Goal: Task Accomplishment & Management: Complete application form

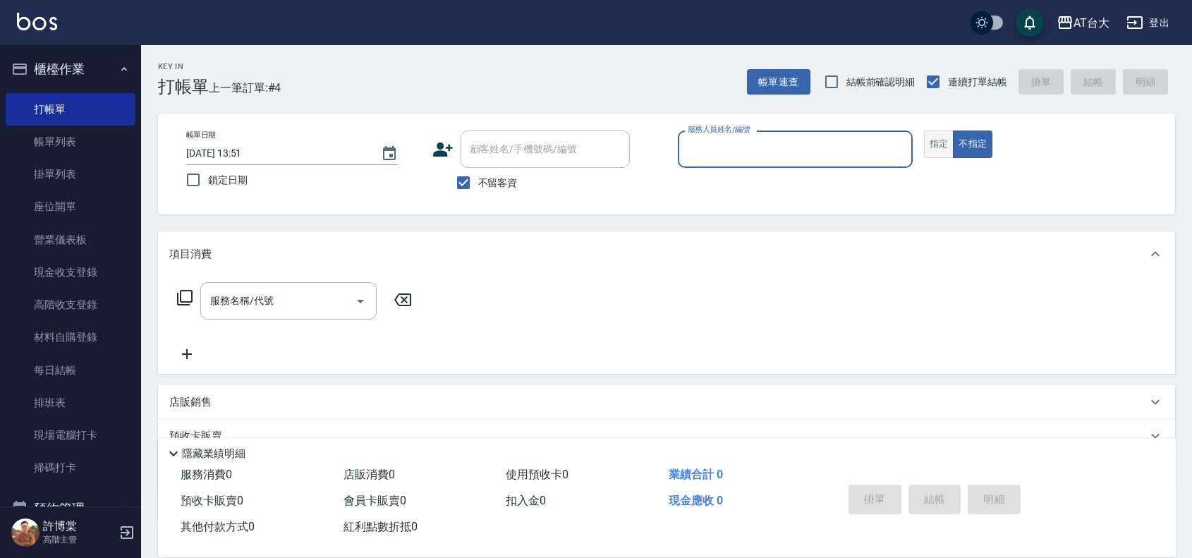
click at [925, 145] on button "指定" at bounding box center [939, 144] width 30 height 28
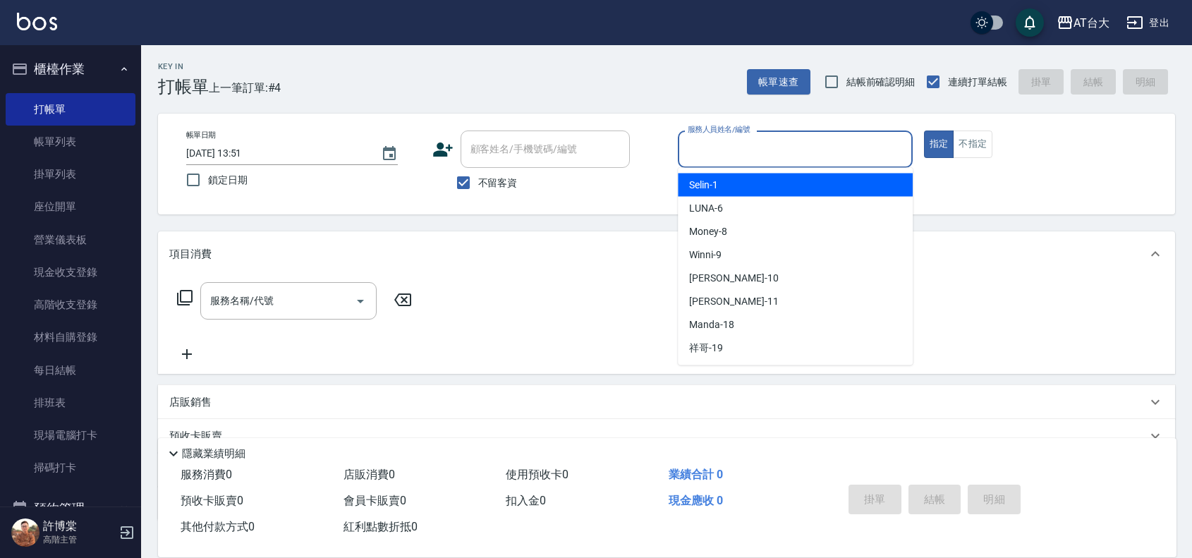
click at [836, 150] on input "服務人員姓名/編號" at bounding box center [795, 149] width 222 height 25
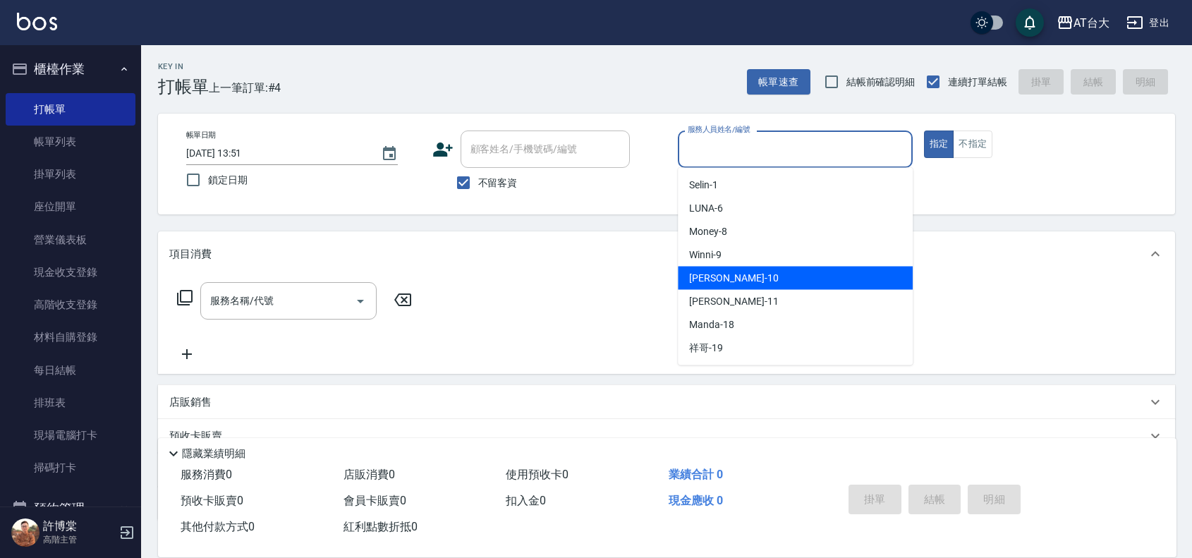
click at [798, 273] on div "JOJO -10" at bounding box center [795, 278] width 235 height 23
type input "JOJO-10"
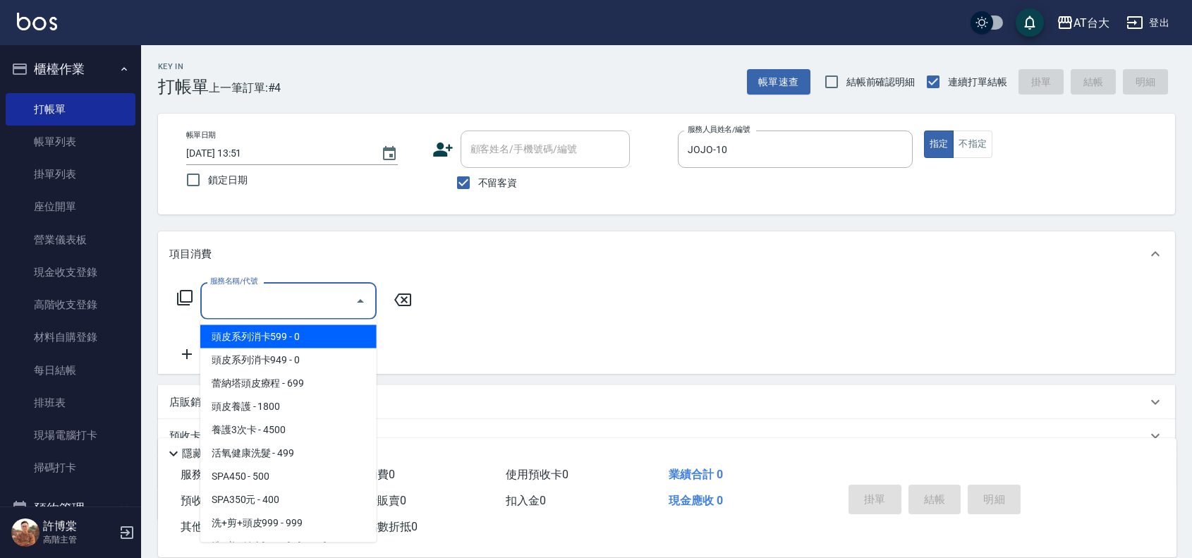
click at [301, 309] on input "服務名稱/代號" at bounding box center [278, 300] width 142 height 25
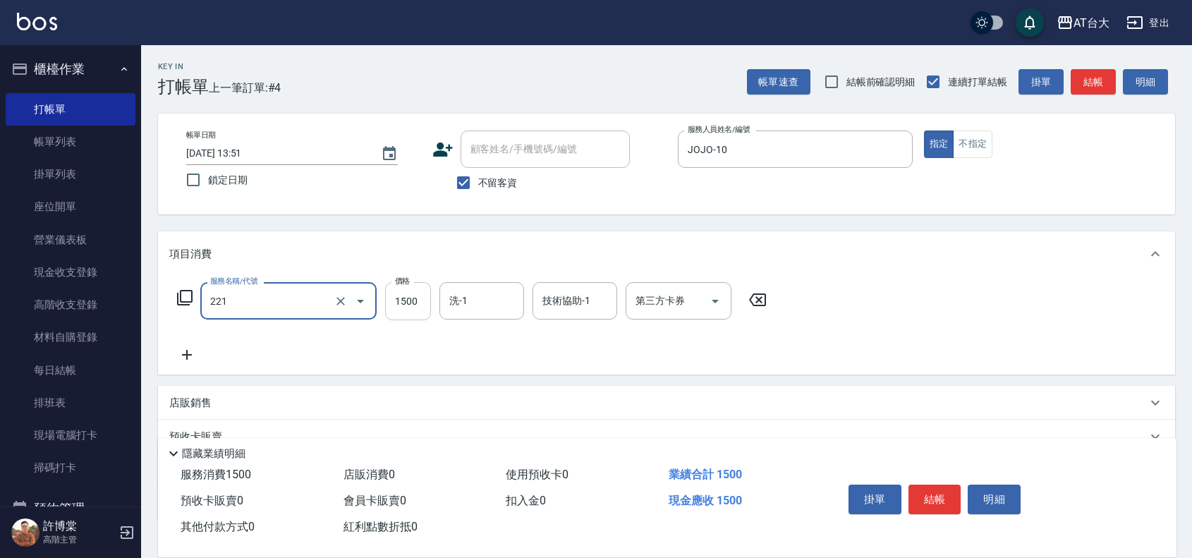
type input "燙髮自備 1500 以 下(221)"
click at [414, 300] on input "1500" at bounding box center [408, 301] width 46 height 38
type input "3299"
click at [929, 499] on button "結帳" at bounding box center [934, 499] width 53 height 30
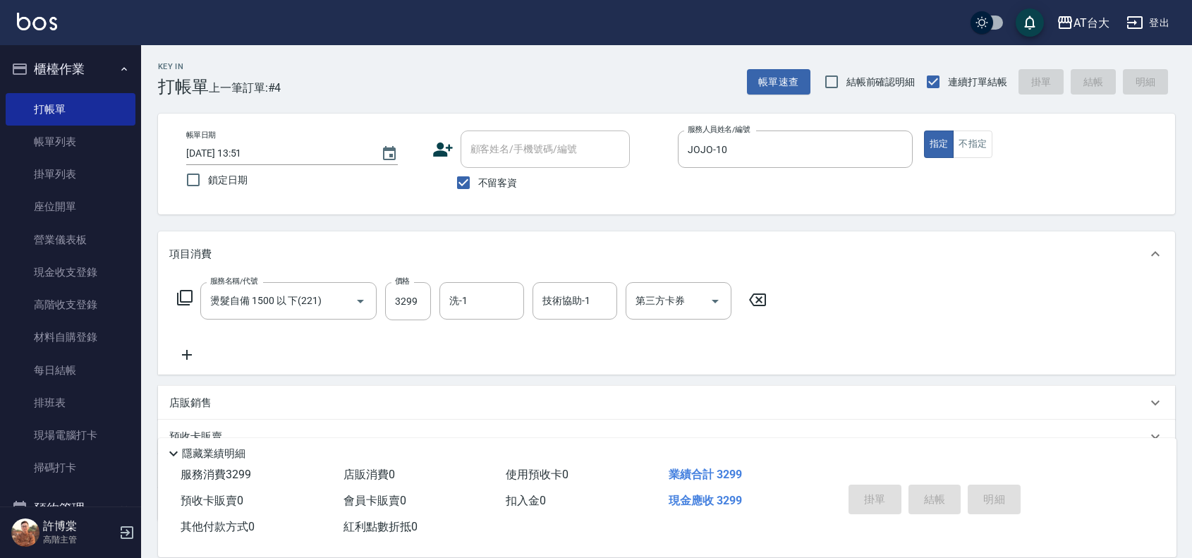
type input "[DATE] 14:29"
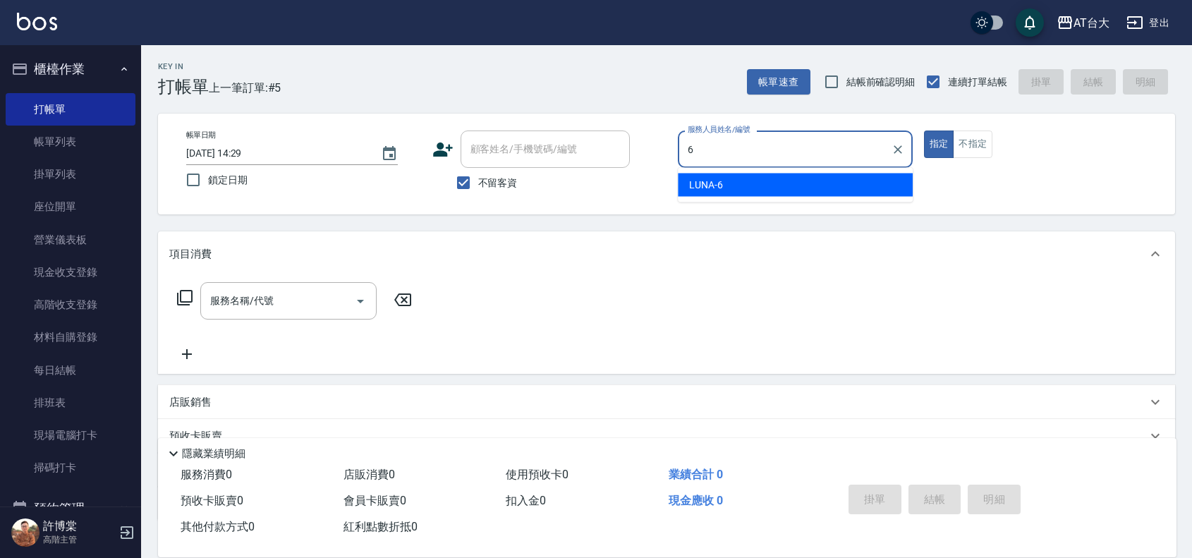
type input "LUNA-6"
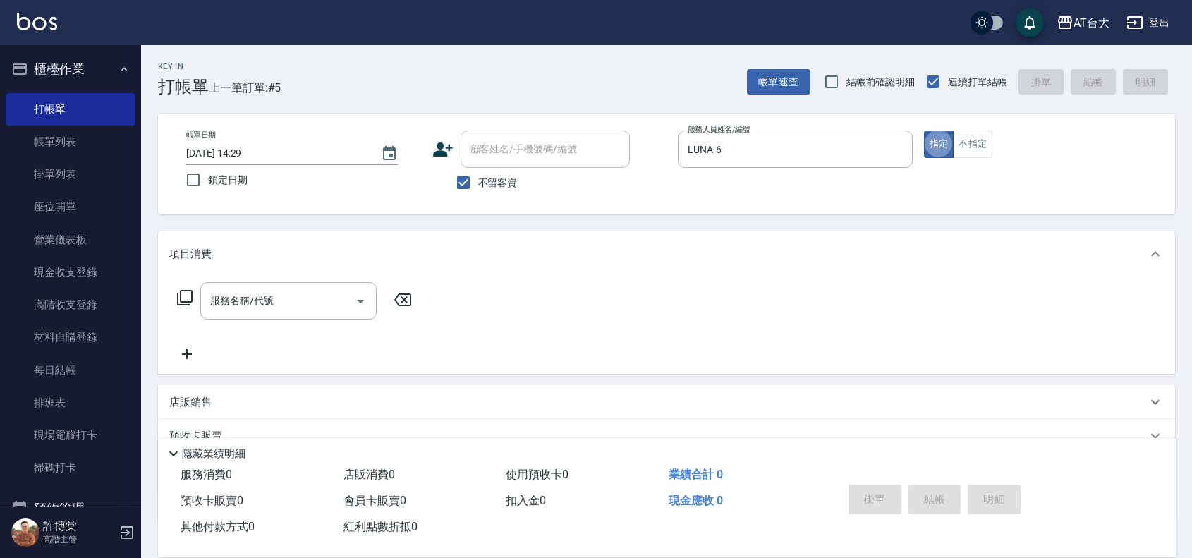
type button "true"
click at [970, 150] on button "不指定" at bounding box center [972, 144] width 39 height 28
type button "false"
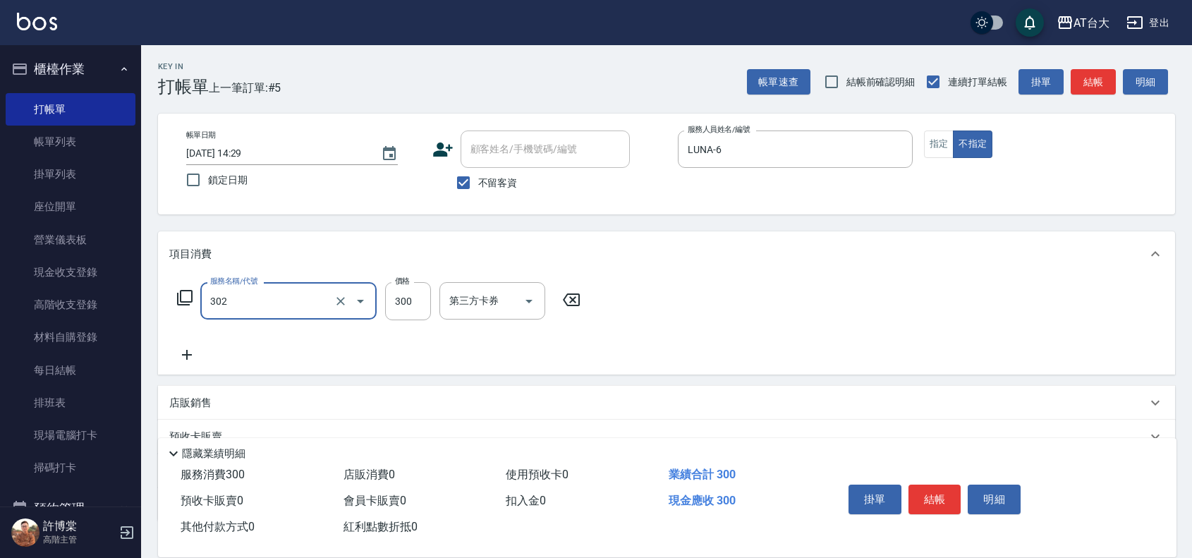
type input "剪髮(302)"
type input "450"
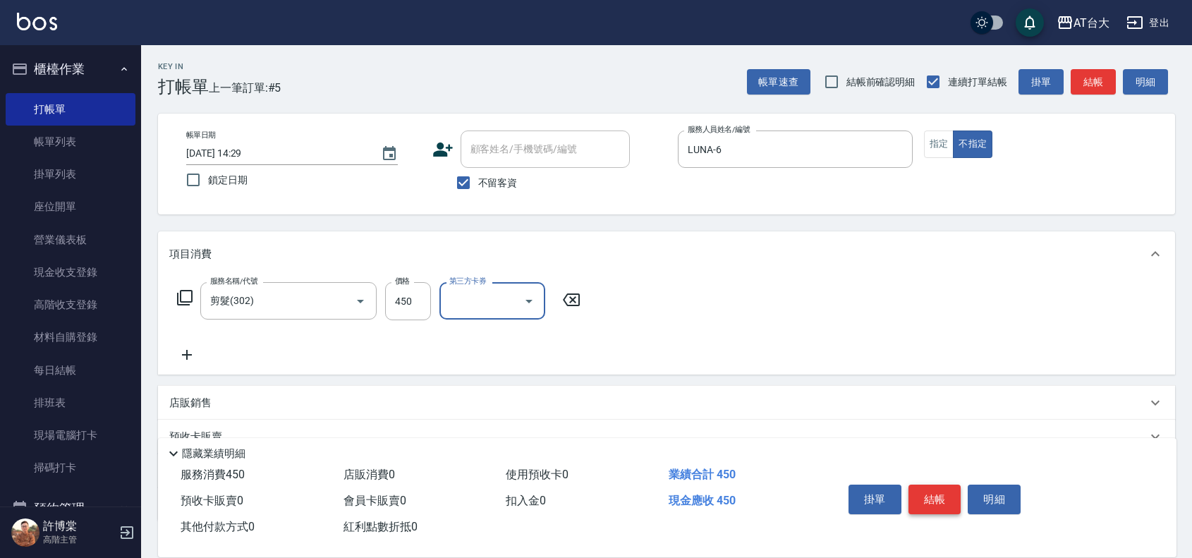
click at [936, 497] on button "結帳" at bounding box center [934, 499] width 53 height 30
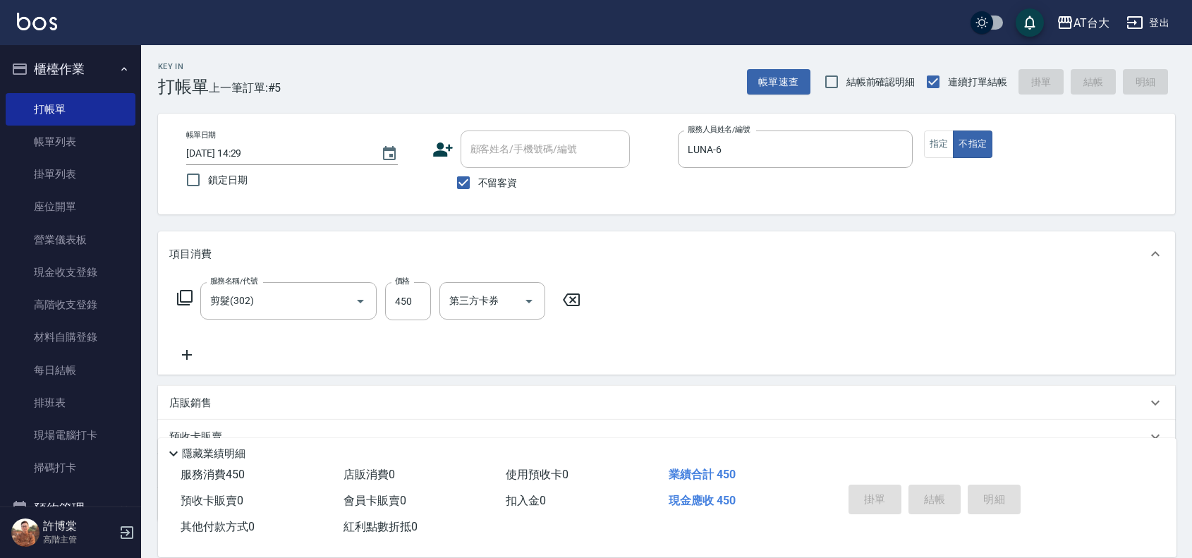
type input "[DATE] 14:32"
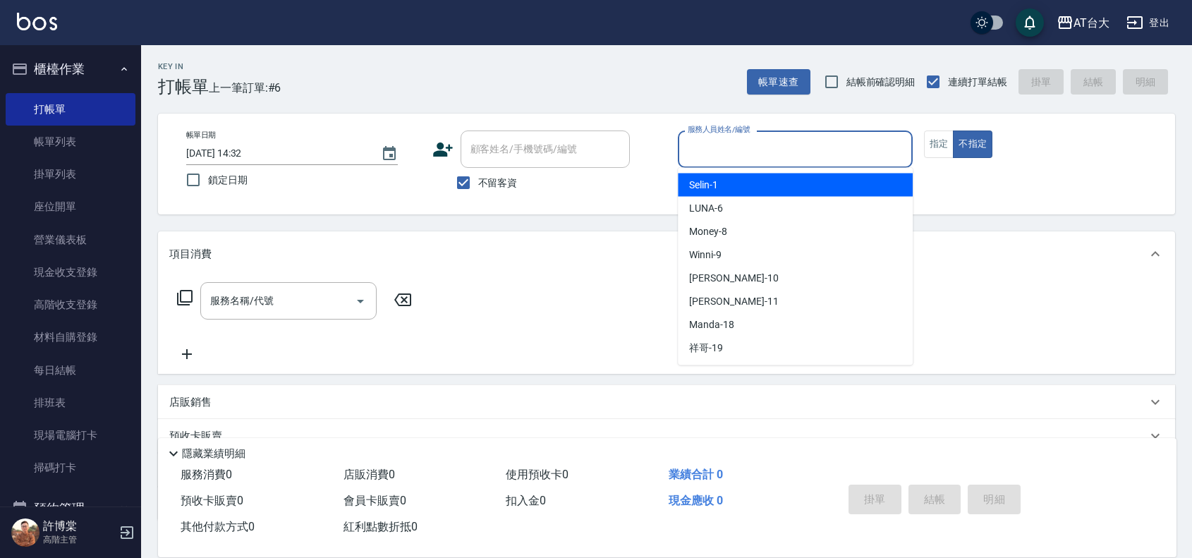
click at [760, 147] on input "服務人員姓名/編號" at bounding box center [795, 149] width 222 height 25
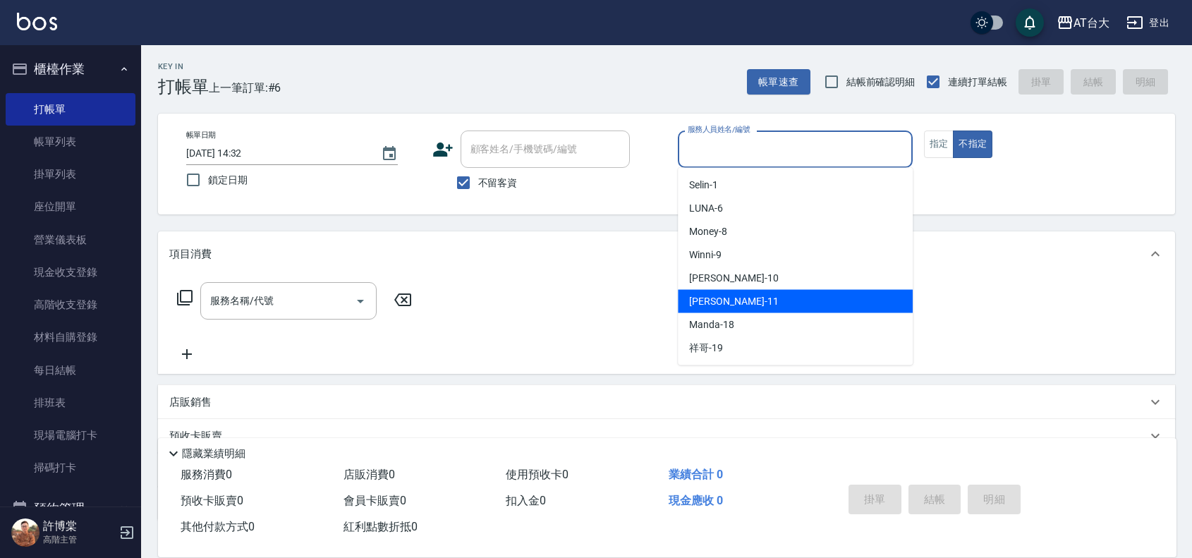
click at [759, 303] on div "[PERSON_NAME] -11" at bounding box center [795, 301] width 235 height 23
type input "[PERSON_NAME]-11"
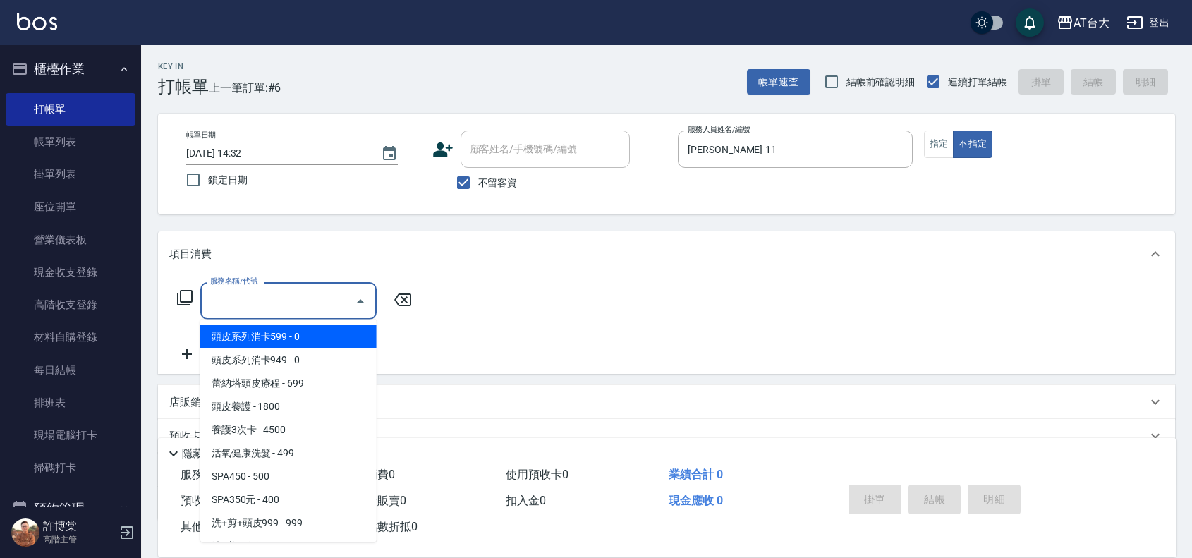
click at [231, 309] on input "服務名稱/代號" at bounding box center [278, 300] width 142 height 25
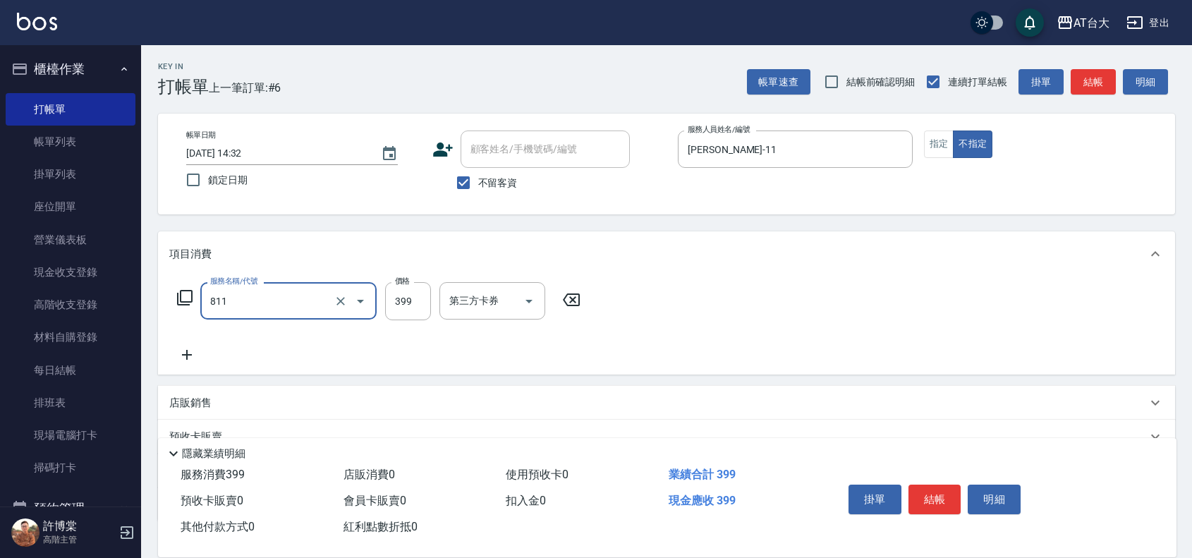
type input "洗+剪(811)"
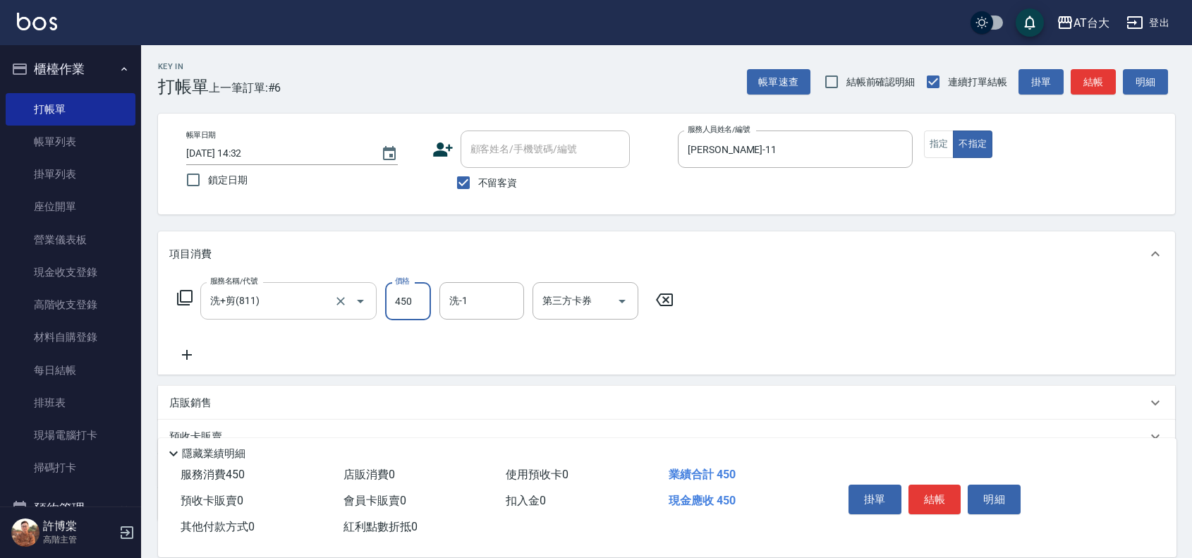
type input "450"
drag, startPoint x: 940, startPoint y: 495, endPoint x: 929, endPoint y: 477, distance: 20.9
click at [936, 492] on button "結帳" at bounding box center [934, 499] width 53 height 30
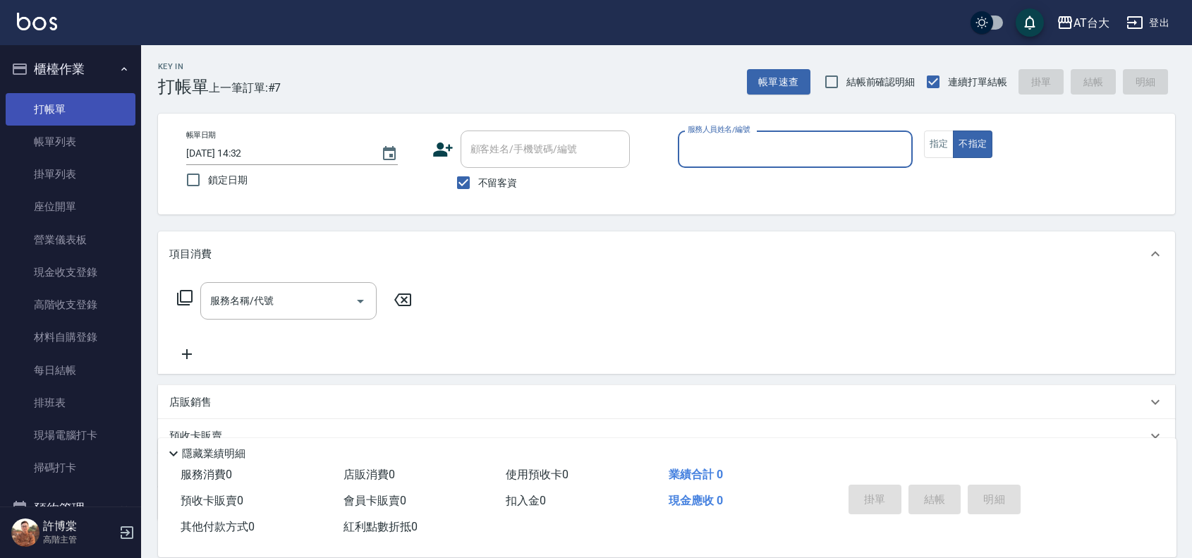
drag, startPoint x: 68, startPoint y: 140, endPoint x: 69, endPoint y: 111, distance: 28.2
click at [68, 140] on link "帳單列表" at bounding box center [71, 142] width 130 height 32
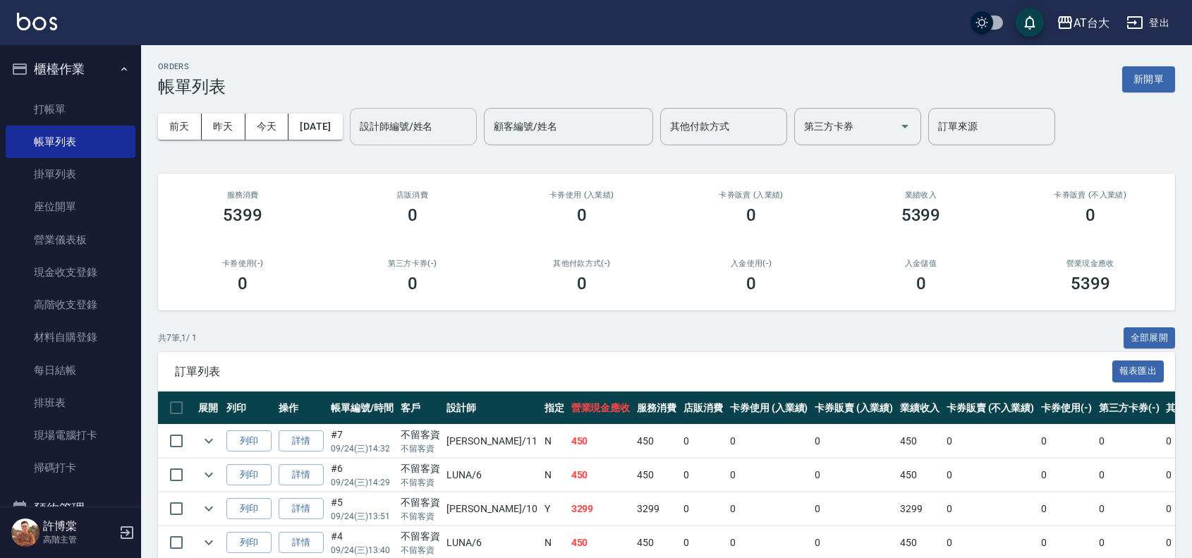
click at [438, 125] on input "設計師編號/姓名" at bounding box center [413, 126] width 114 height 25
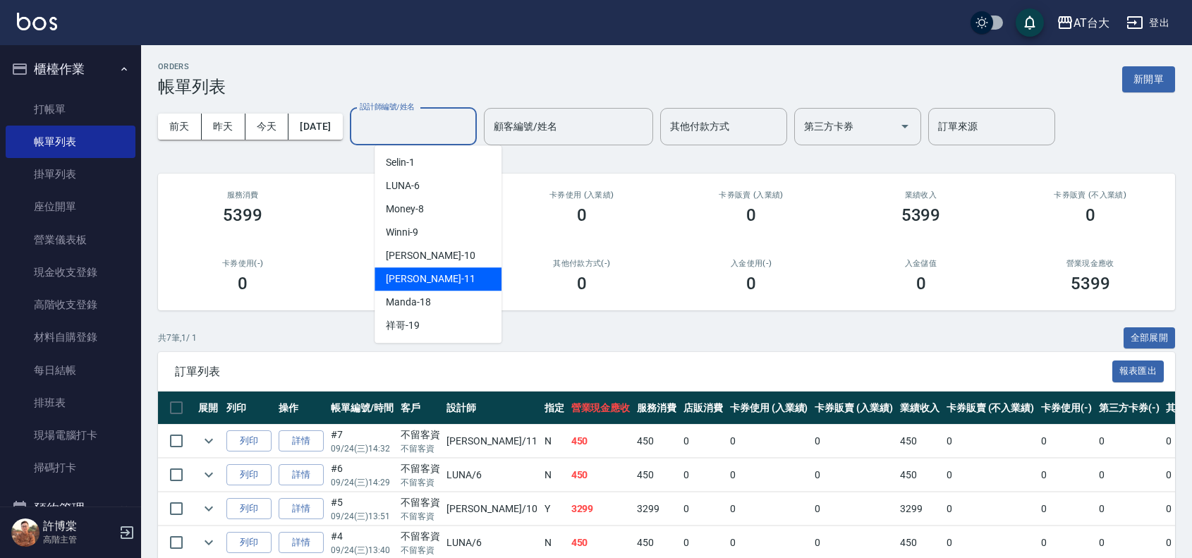
click at [438, 274] on div "[PERSON_NAME] -11" at bounding box center [437, 278] width 127 height 23
type input "[PERSON_NAME]-11"
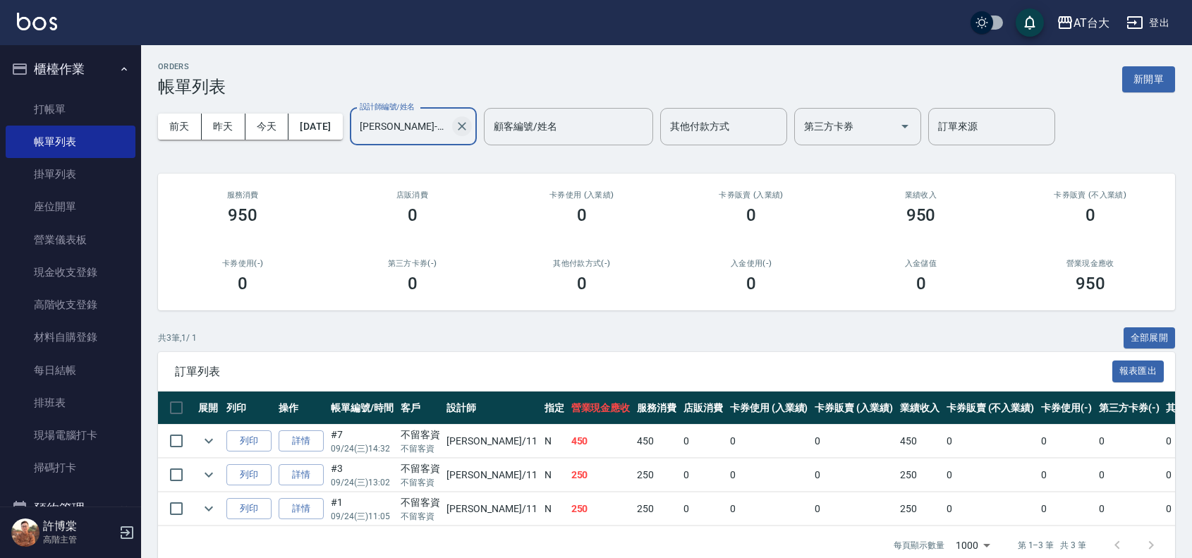
click at [469, 125] on icon "Clear" at bounding box center [462, 126] width 14 height 14
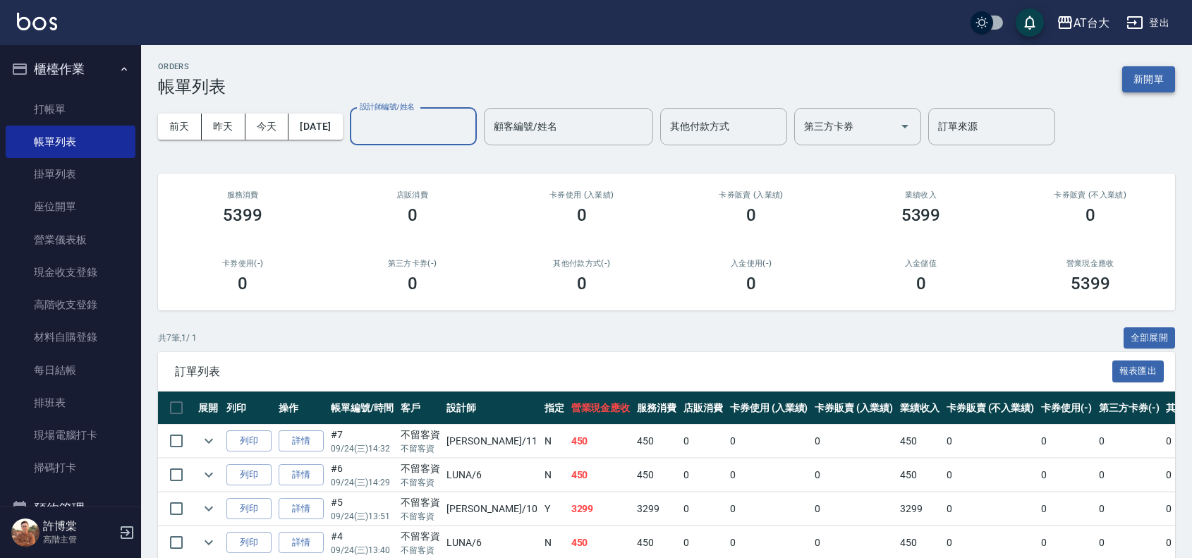
click at [1158, 78] on button "新開單" at bounding box center [1148, 79] width 53 height 26
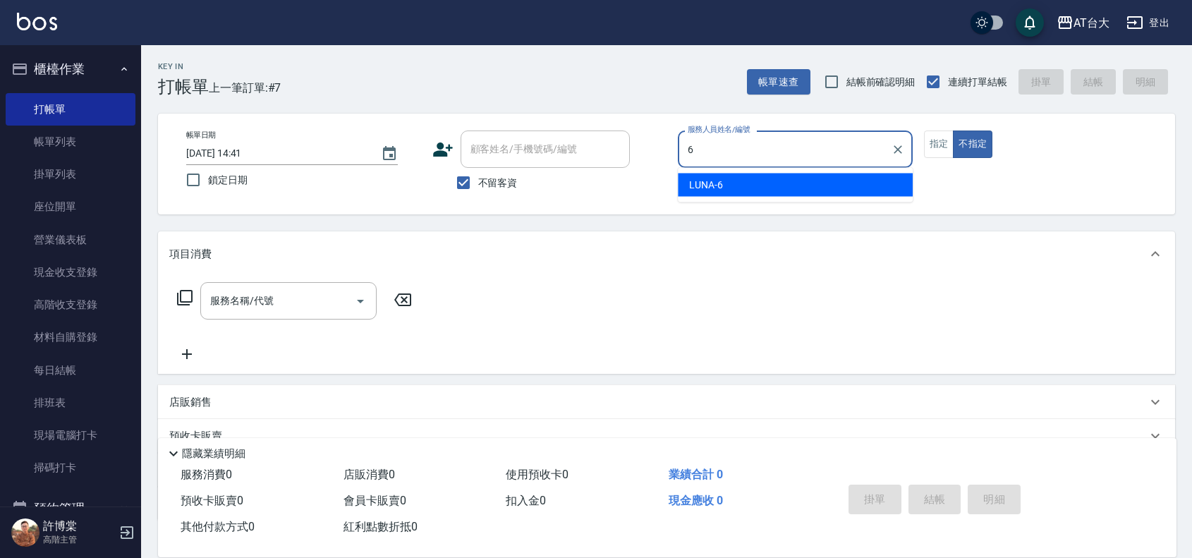
type input "LUNA-6"
type button "false"
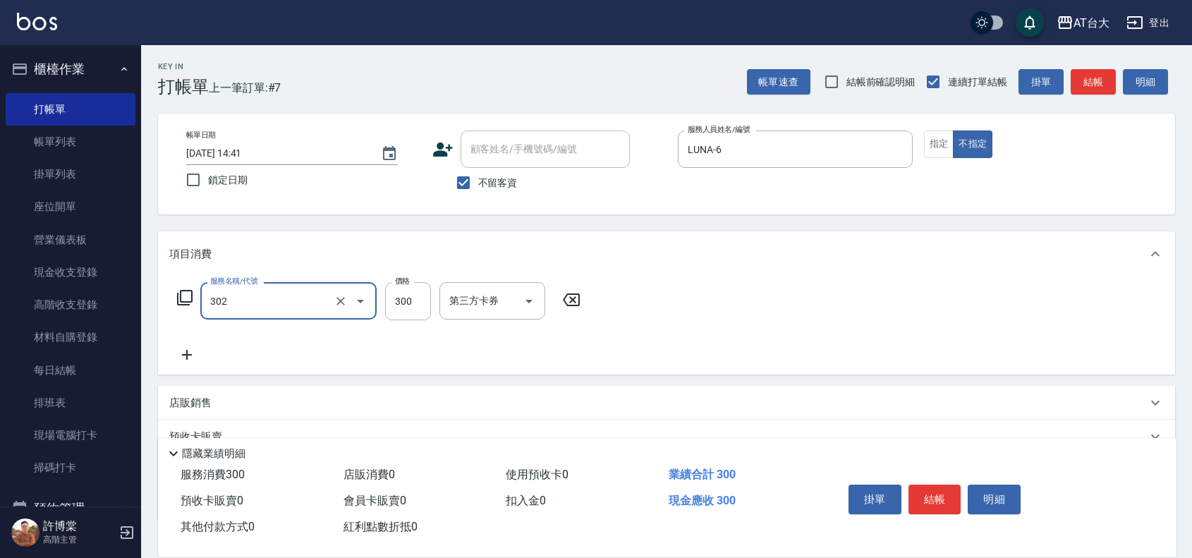
type input "剪髮(302)"
type input "250"
click at [934, 484] on button "結帳" at bounding box center [934, 499] width 53 height 30
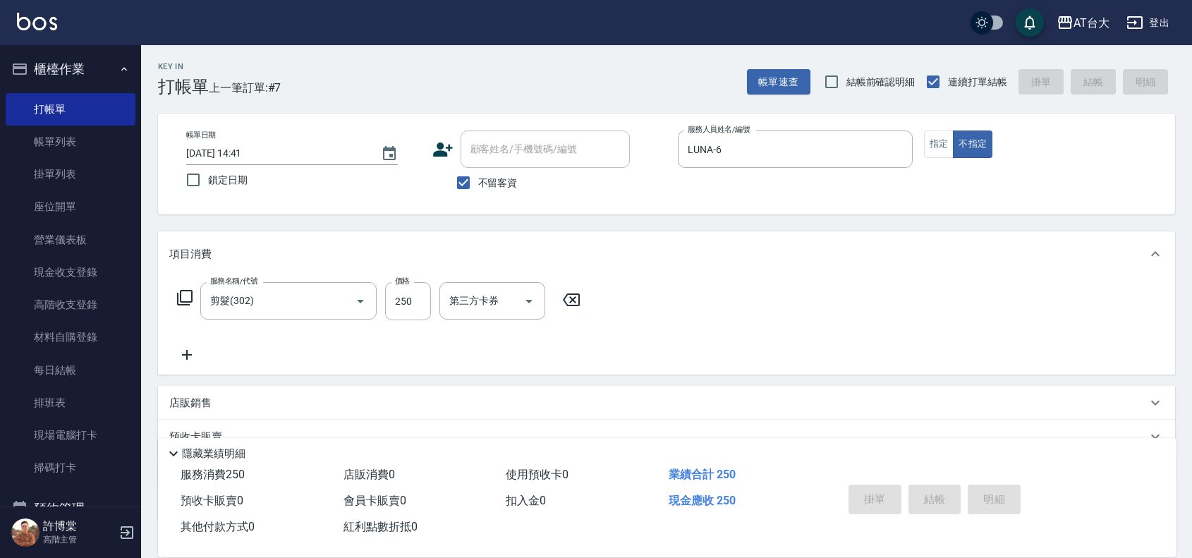
type input "[DATE] 15:01"
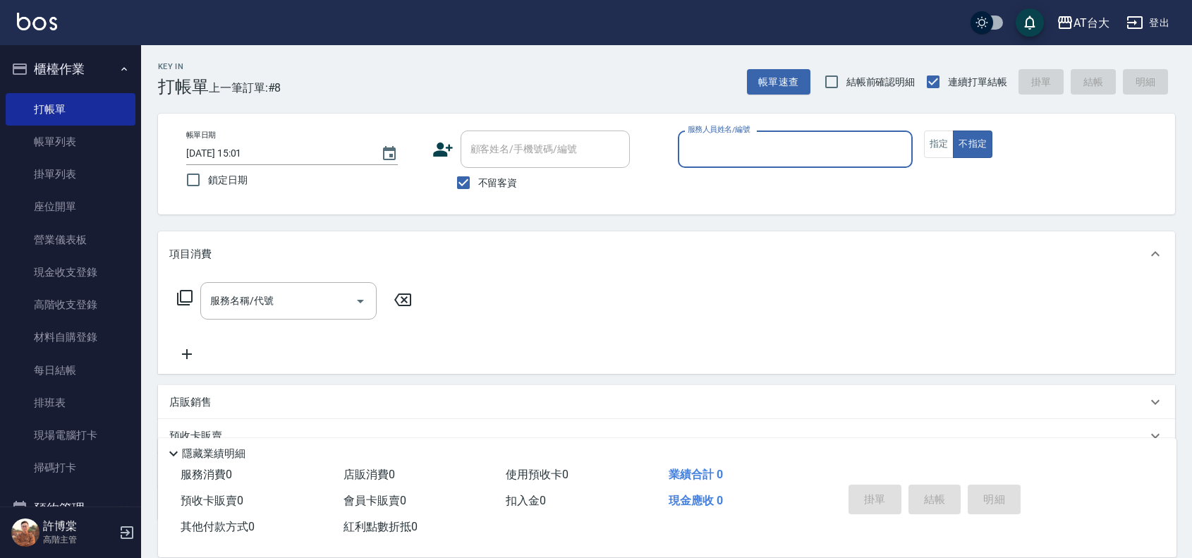
click at [707, 150] on input "服務人員姓名/編號" at bounding box center [795, 149] width 222 height 25
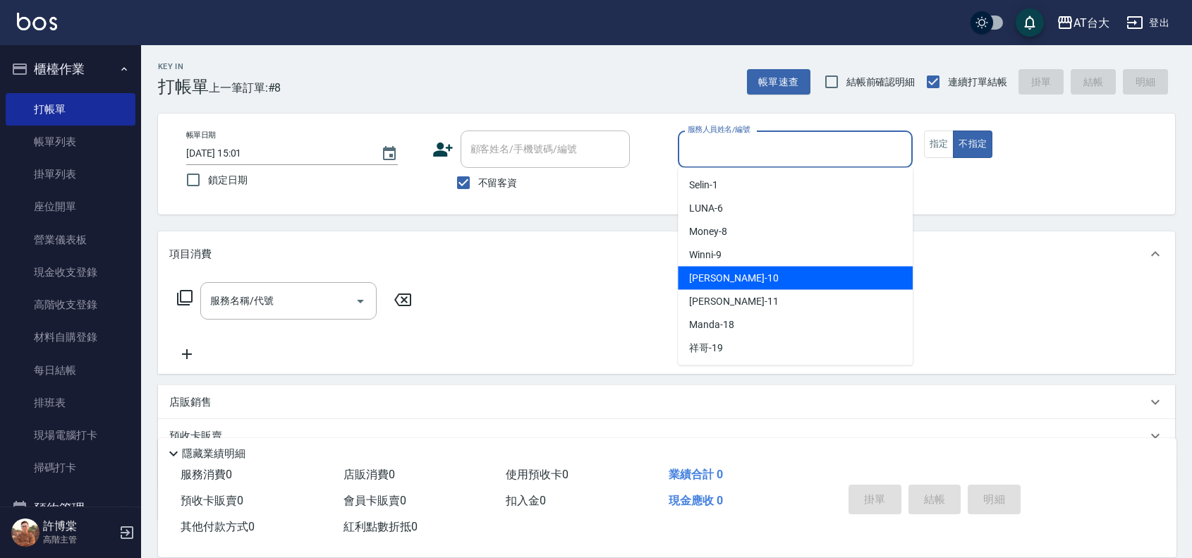
click at [737, 271] on div "JOJO -10" at bounding box center [795, 278] width 235 height 23
type input "JOJO-10"
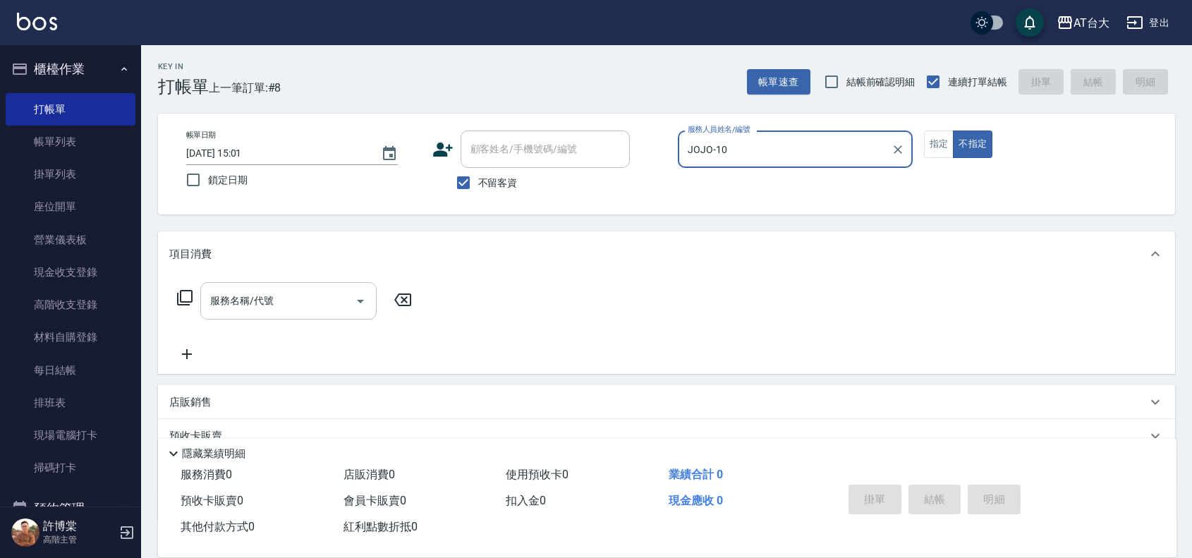
click at [293, 286] on div "服務名稱/代號" at bounding box center [288, 300] width 176 height 37
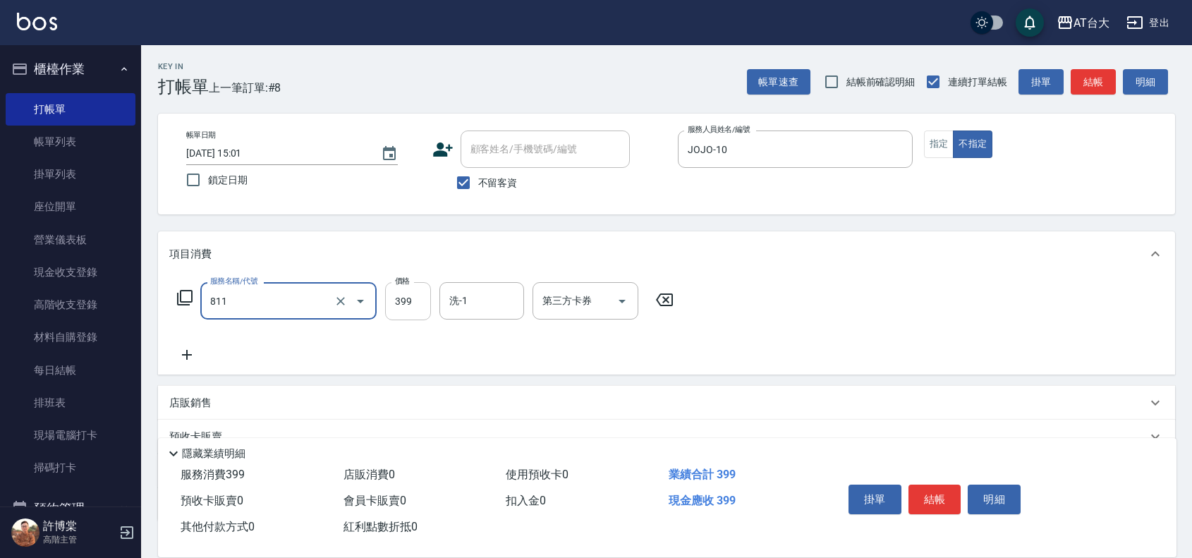
type input "洗+剪(811)"
click at [413, 294] on input "399" at bounding box center [408, 301] width 46 height 38
click at [427, 308] on input "45" at bounding box center [408, 301] width 46 height 38
type input "450"
click at [925, 485] on button "結帳" at bounding box center [934, 499] width 53 height 30
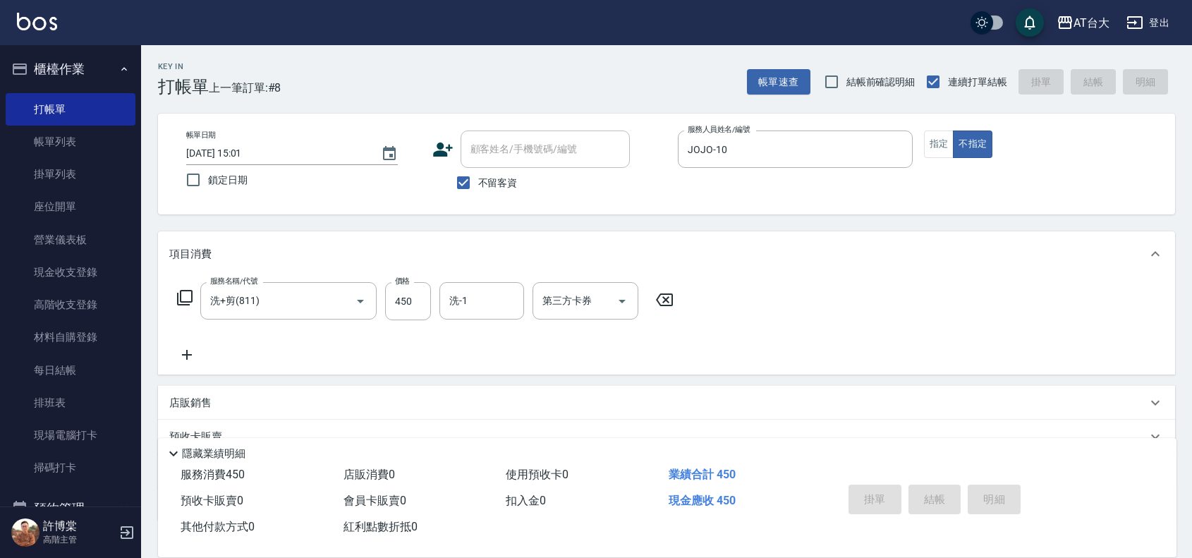
type input "[DATE] 15:21"
